Goal: Task Accomplishment & Management: Manage account settings

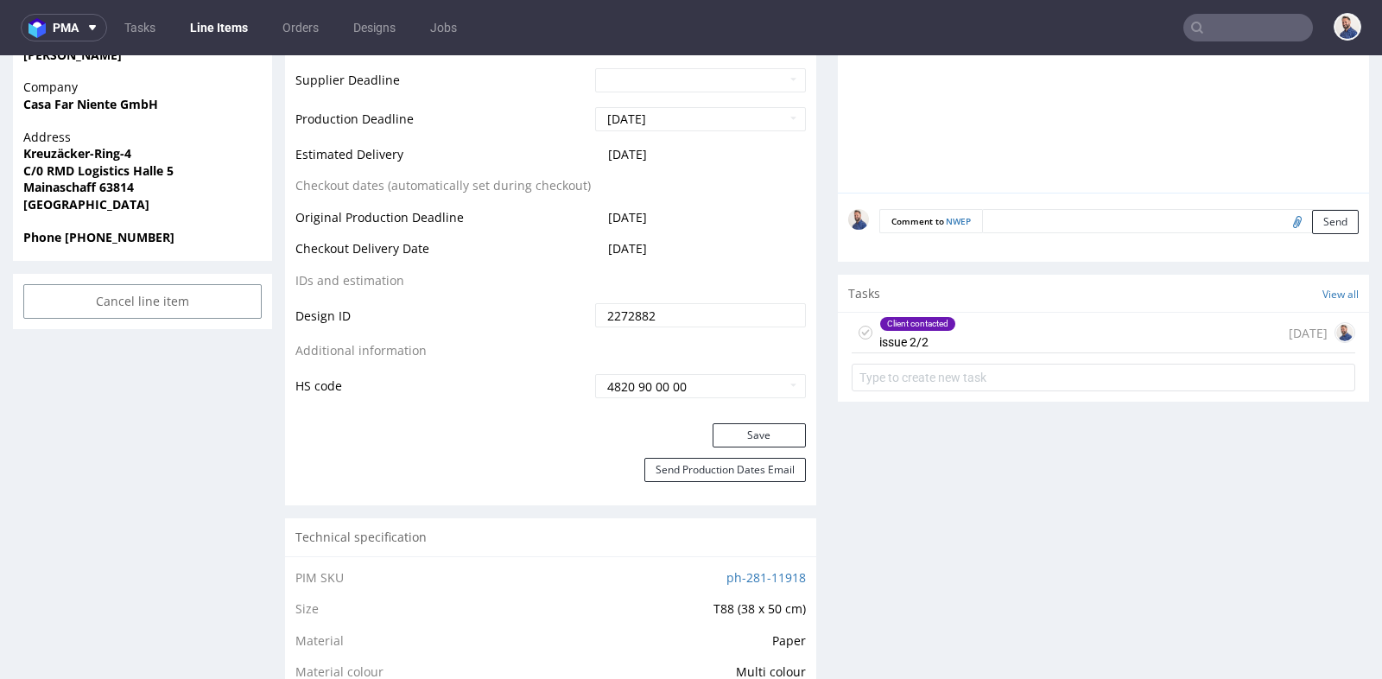
scroll to position [1, 0]
click at [1241, 31] on input "text" at bounding box center [1249, 28] width 130 height 28
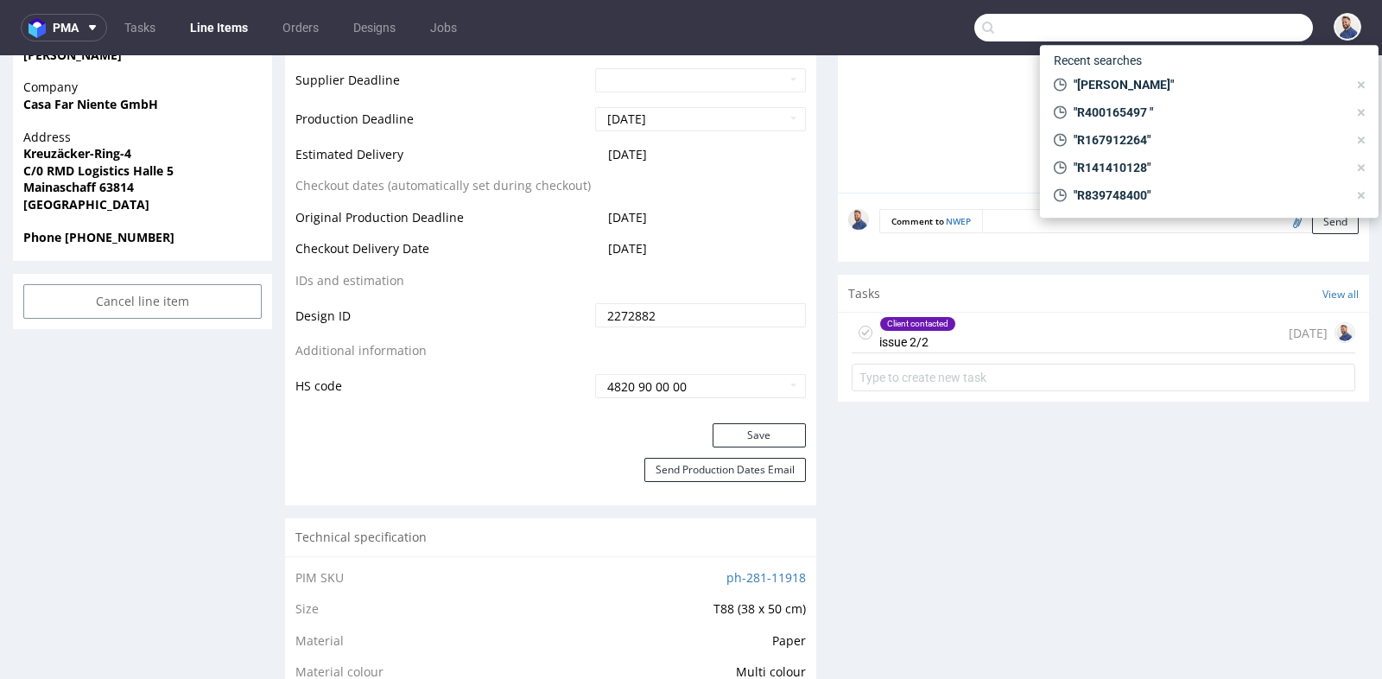
paste input "GSES272952"
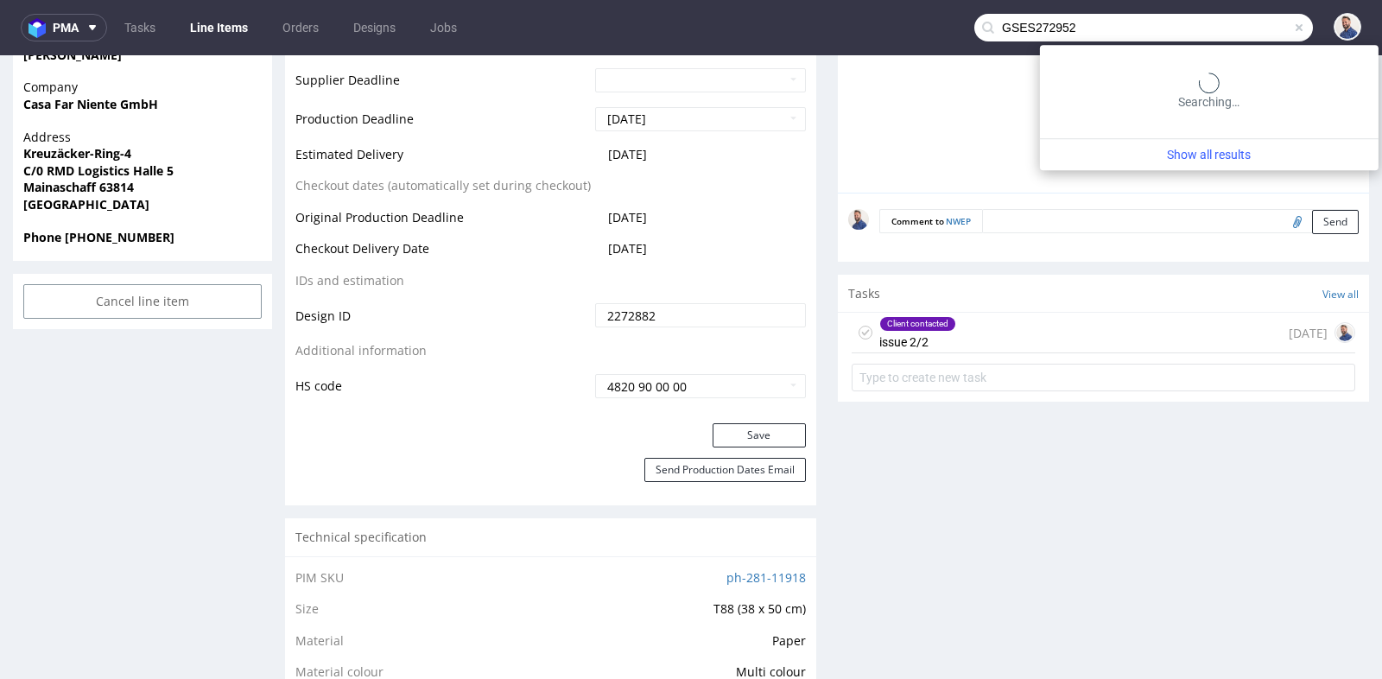
type input "GSES272952"
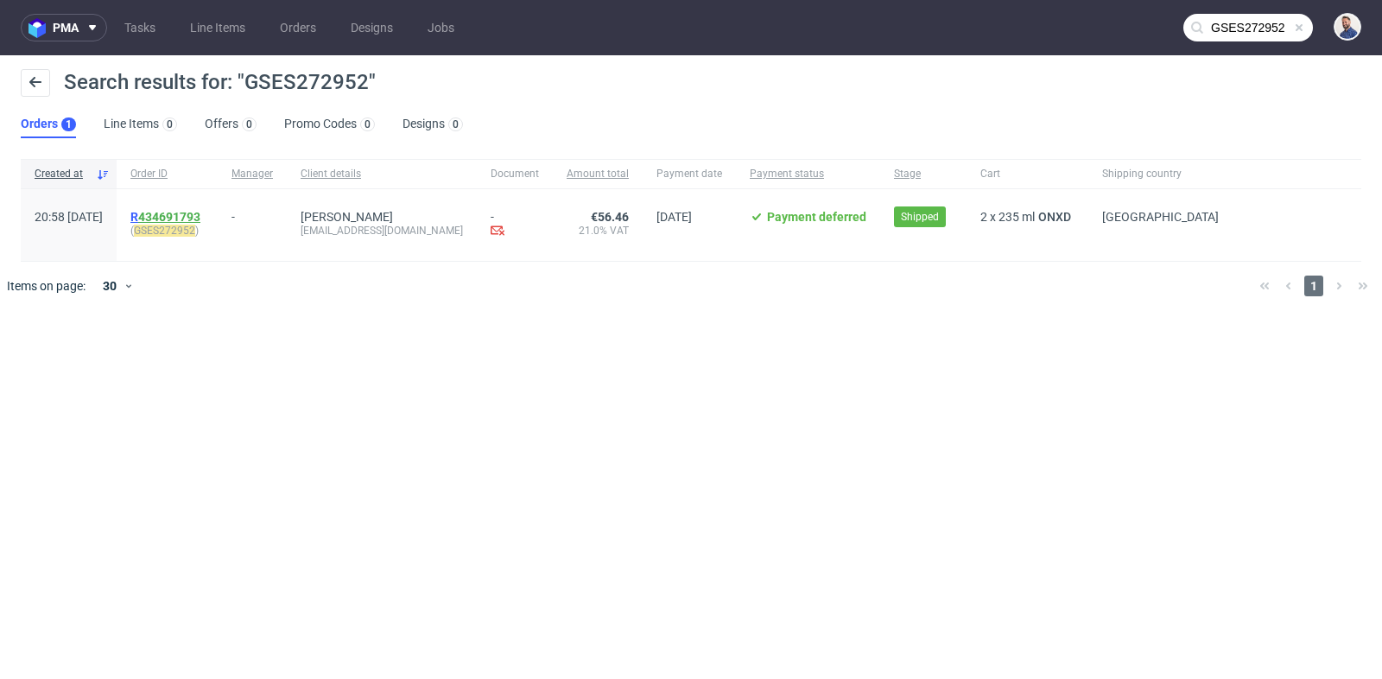
click at [200, 214] on link "434691793" at bounding box center [169, 217] width 62 height 14
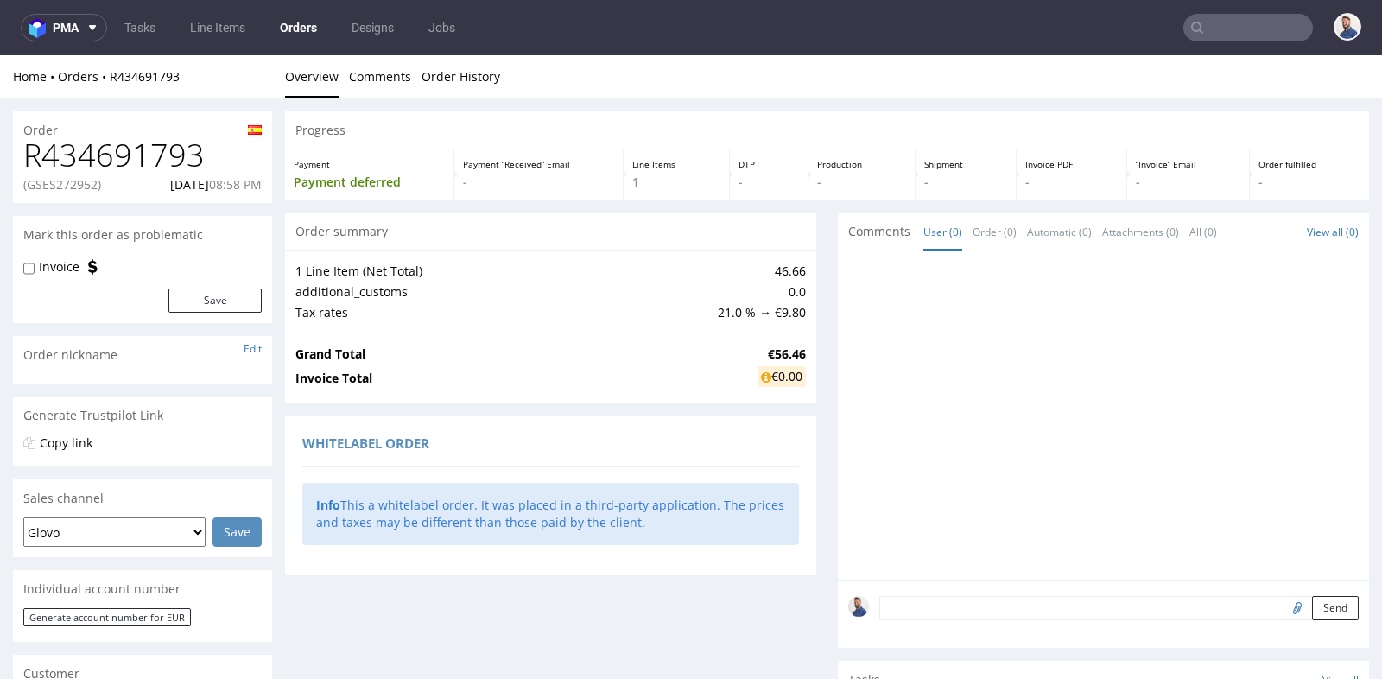
click at [821, 439] on div "Progress Payment Payment deferred Payment “Received” Email - Line Items 1 DTP -…" at bounding box center [827, 488] width 1084 height 755
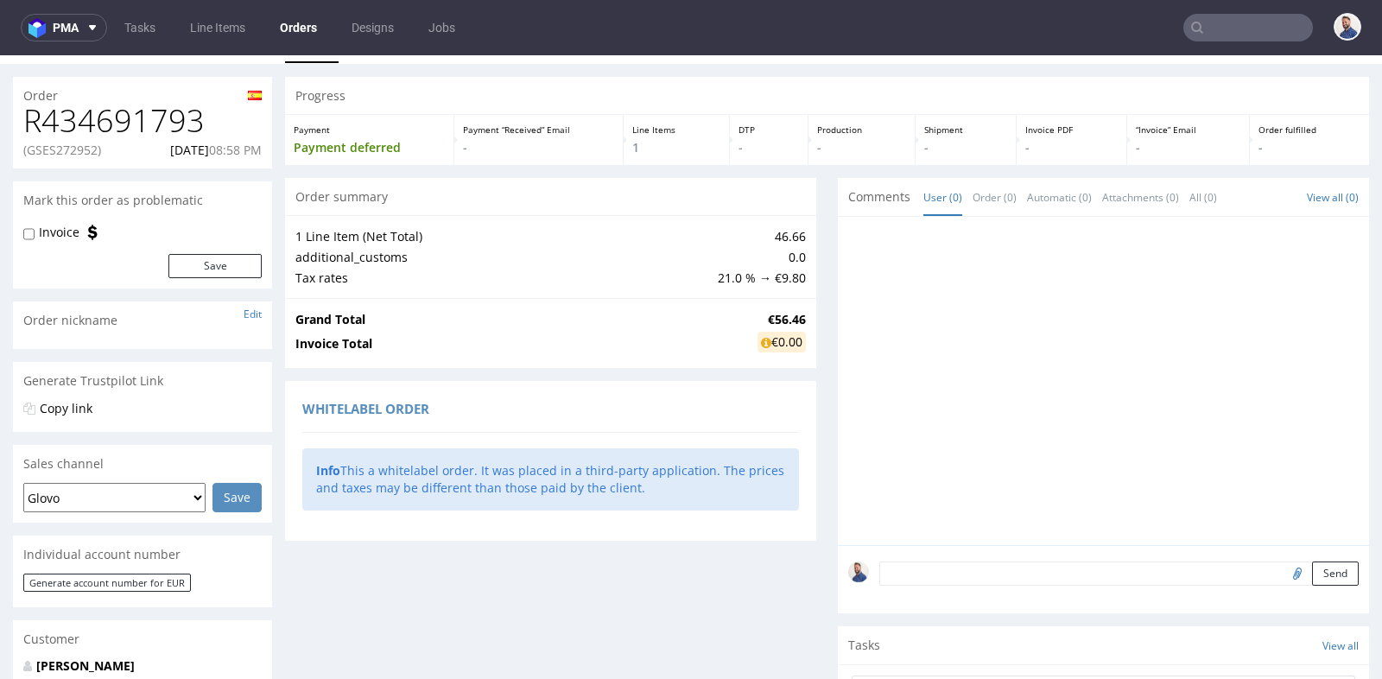
scroll to position [38, 0]
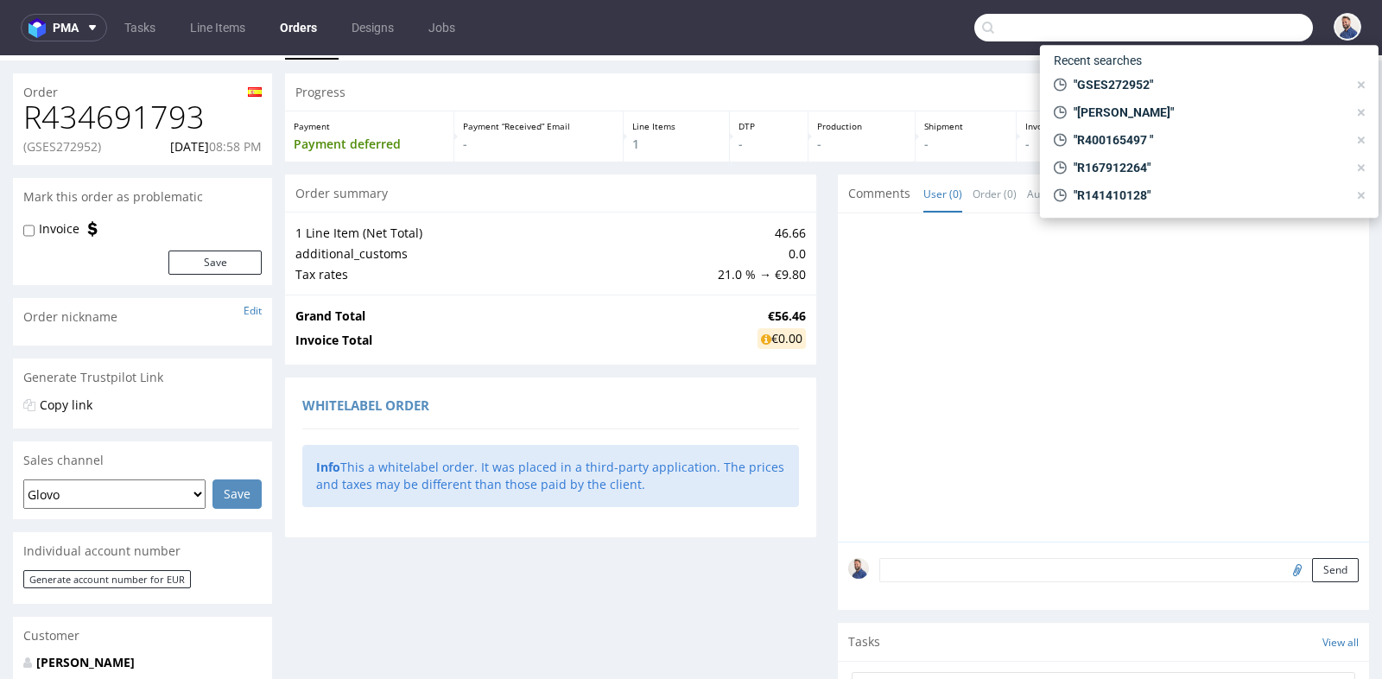
click at [1276, 27] on input "text" at bounding box center [1143, 28] width 339 height 28
paste input "R950417903"
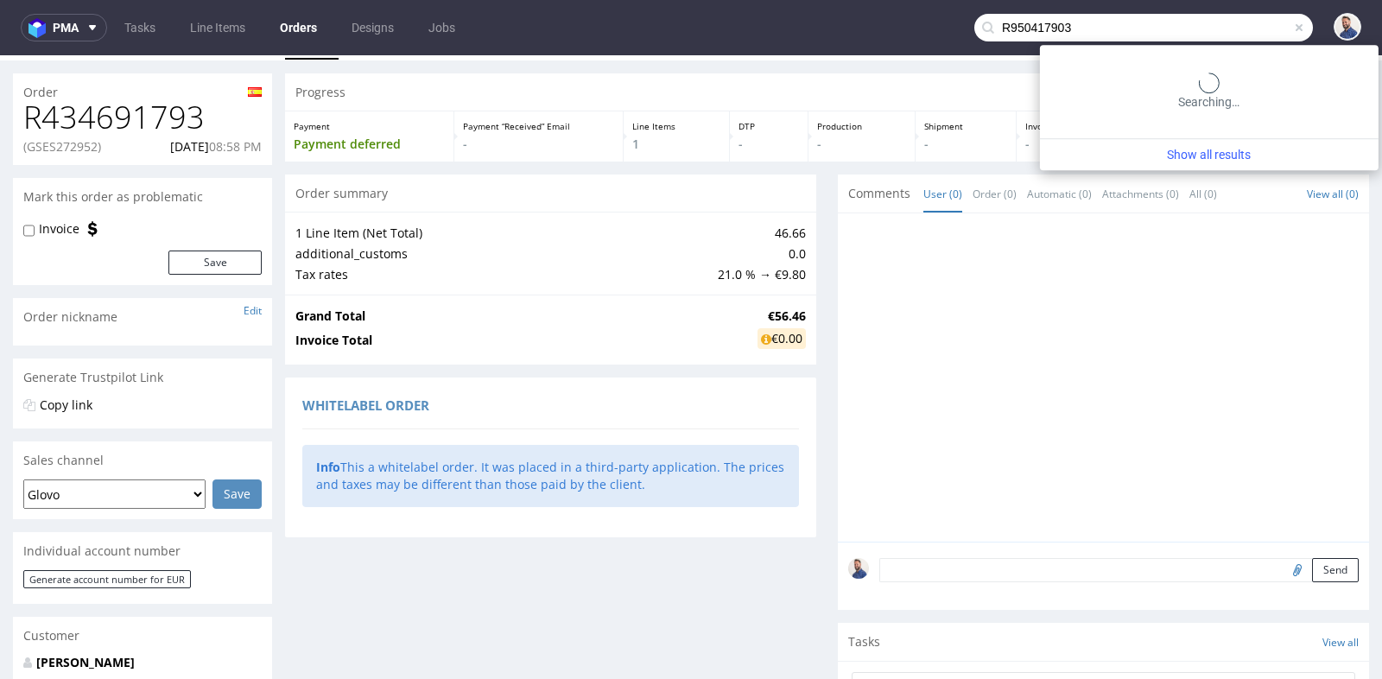
type input "R950417903"
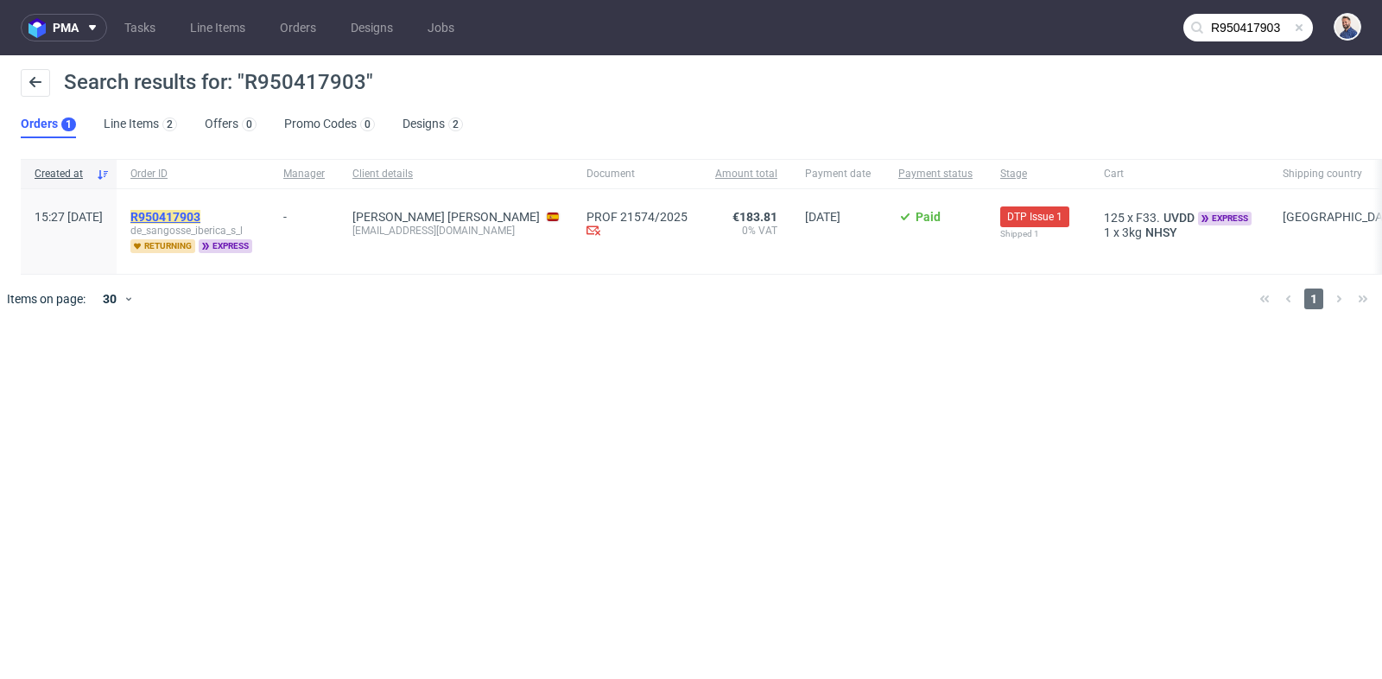
click at [200, 218] on mark "R950417903" at bounding box center [165, 217] width 70 height 14
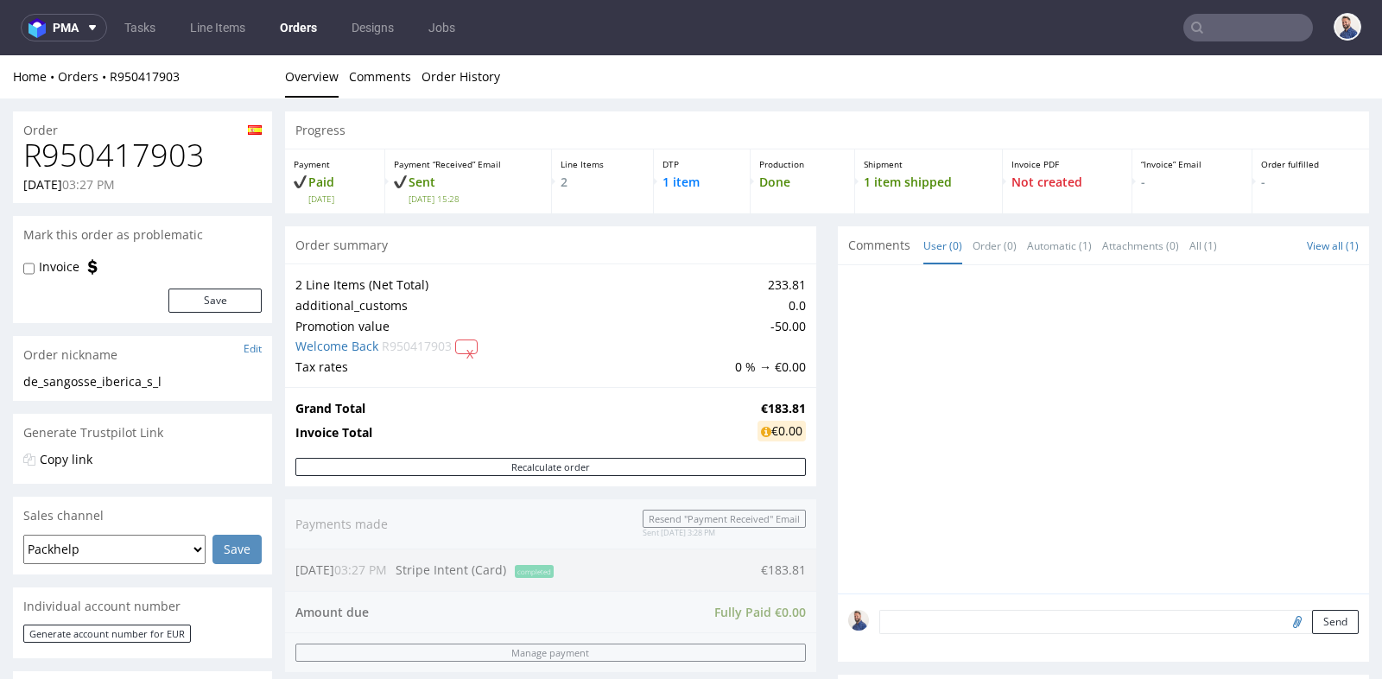
click at [827, 390] on div "Progress Payment Paid Tue 07 Oct Payment “Received” Email Sent Tue 7 Oct 15:28 …" at bounding box center [827, 612] width 1084 height 1002
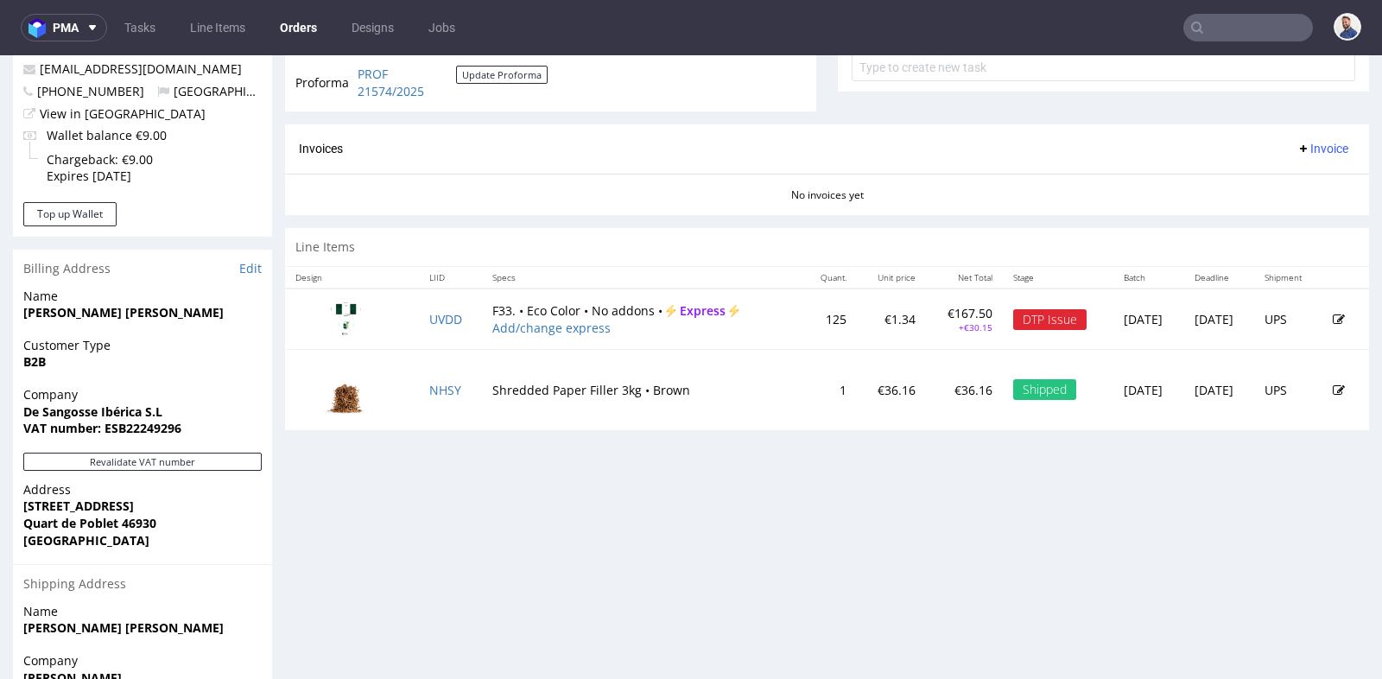
scroll to position [691, 0]
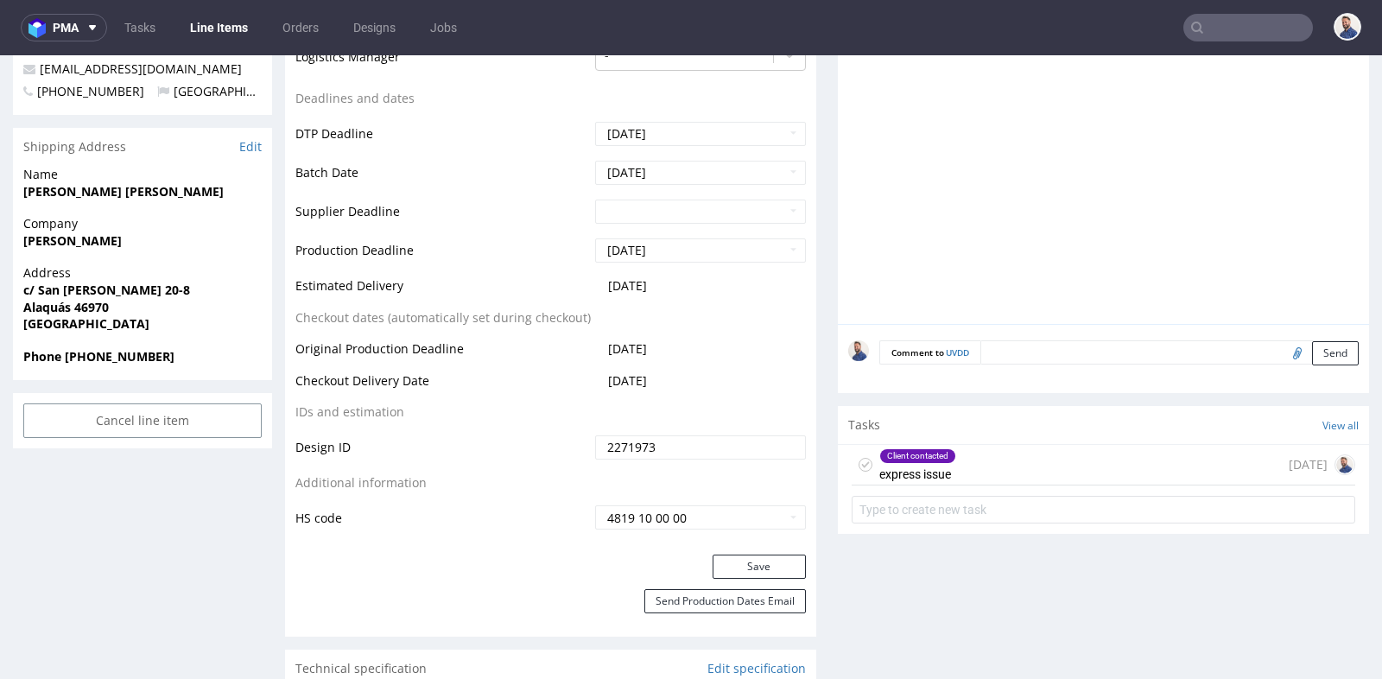
scroll to position [691, 0]
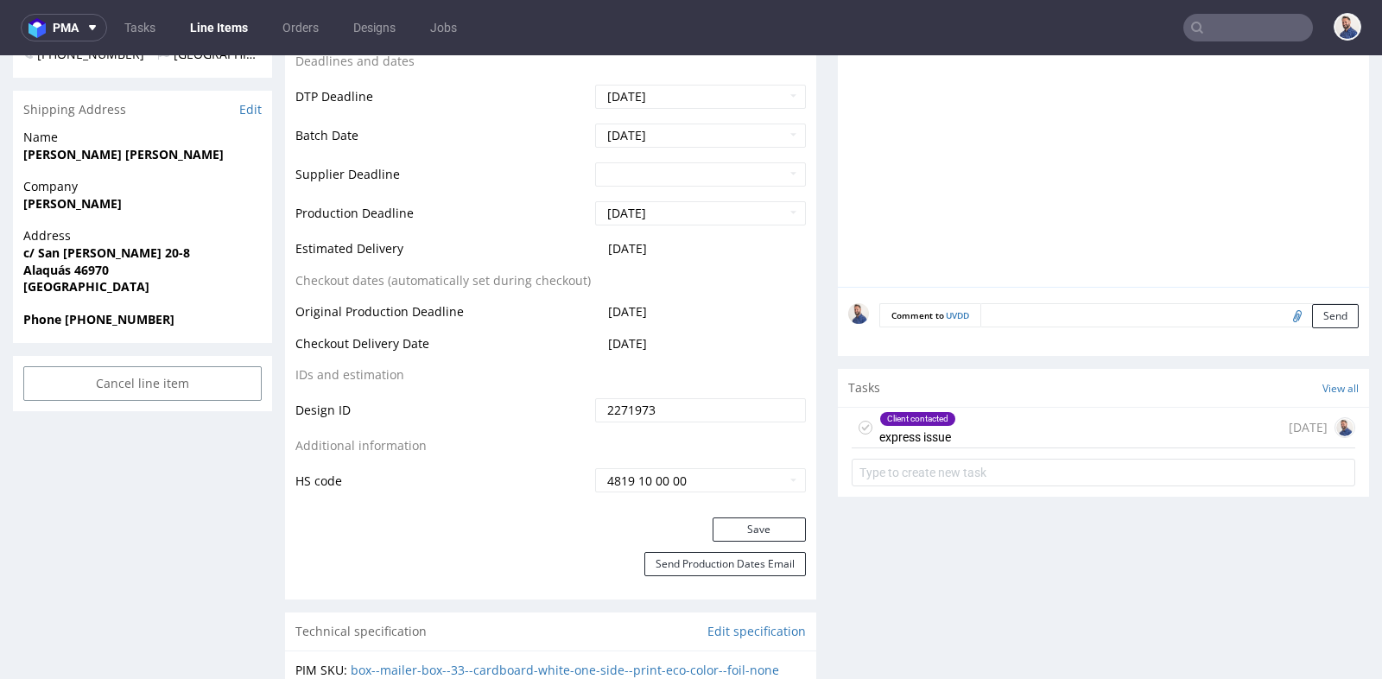
click at [1015, 437] on div "Client contacted express issue 7 days ago" at bounding box center [1104, 428] width 504 height 41
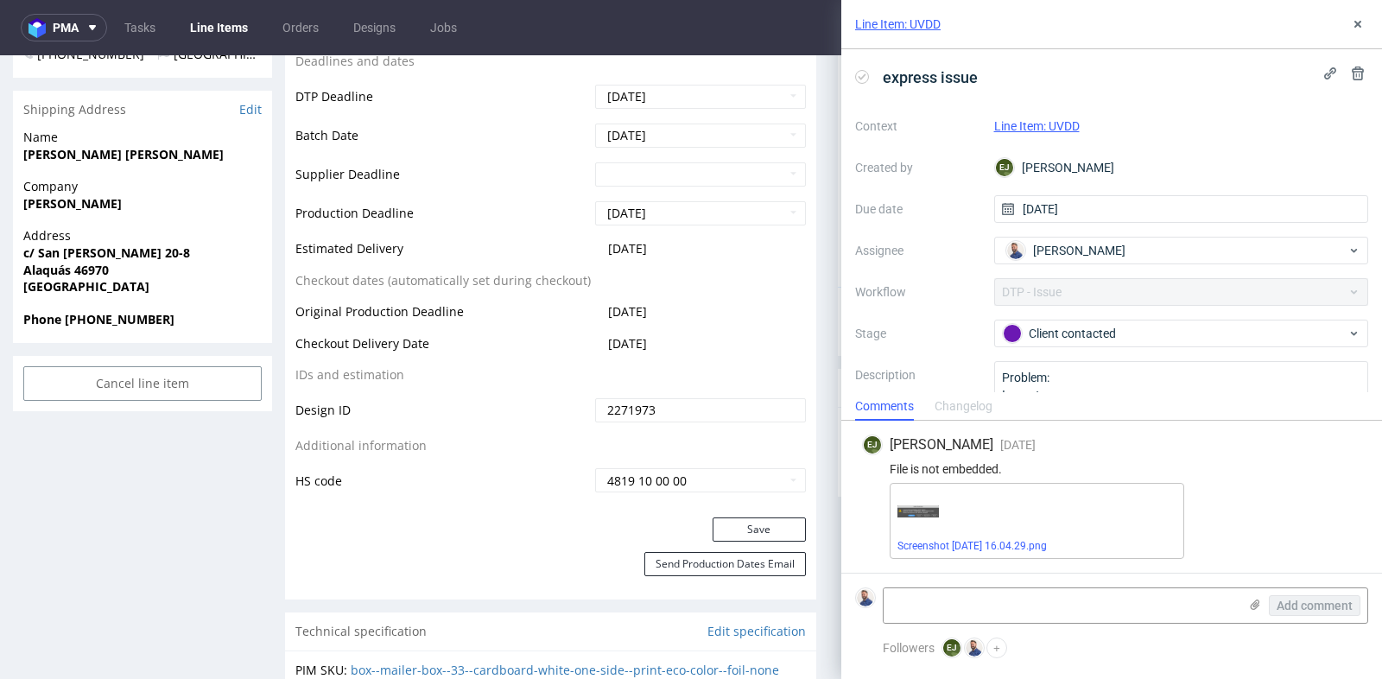
click at [1222, 489] on div "Screenshot 2025-10-07 at 16.04.29.png" at bounding box center [1126, 521] width 472 height 76
